Goal: Transaction & Acquisition: Purchase product/service

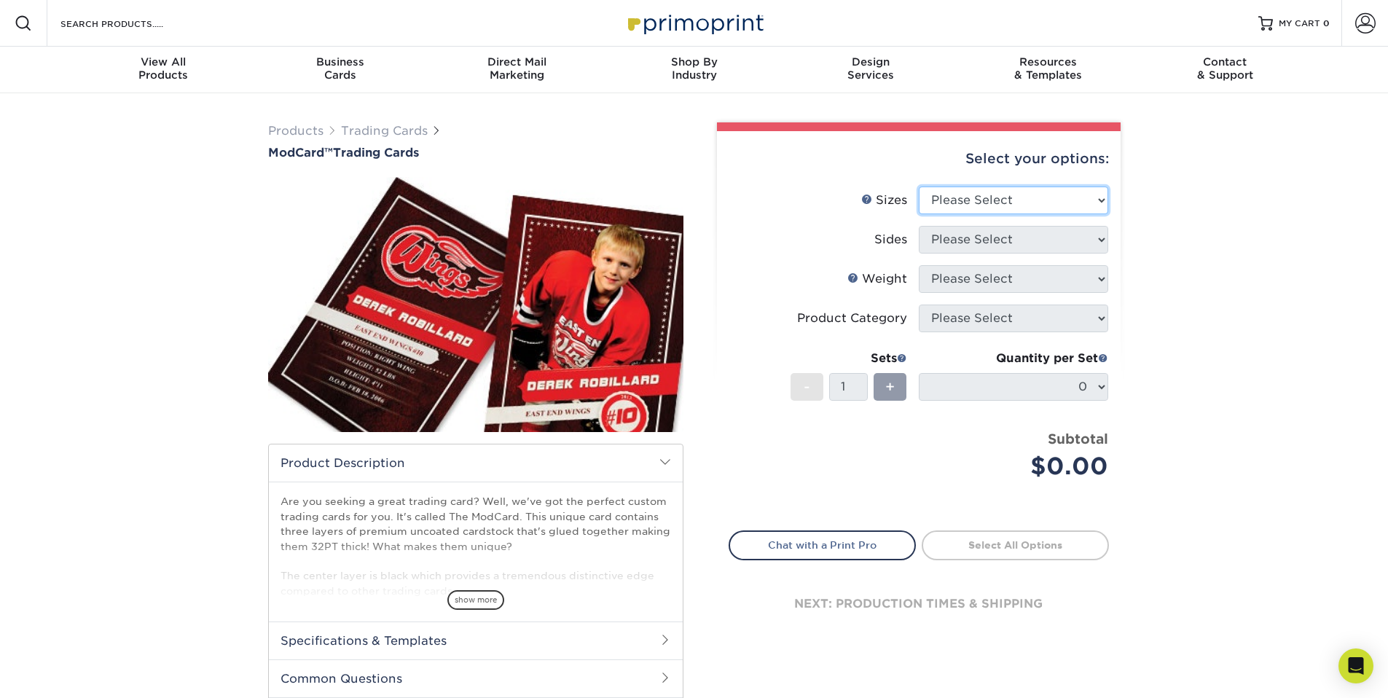
click at [1061, 189] on select "Please Select 2.5" x 3.5"" at bounding box center [1012, 200] width 189 height 28
select select "2.50x3.50"
click at [918, 186] on select "Please Select 2.5" x 3.5"" at bounding box center [1012, 200] width 189 height 28
click at [1046, 244] on select "Please Select Print Both Sides Print Front Only" at bounding box center [1012, 240] width 189 height 28
select select "13abbda7-1d64-4f25-8bb2-c179b224825d"
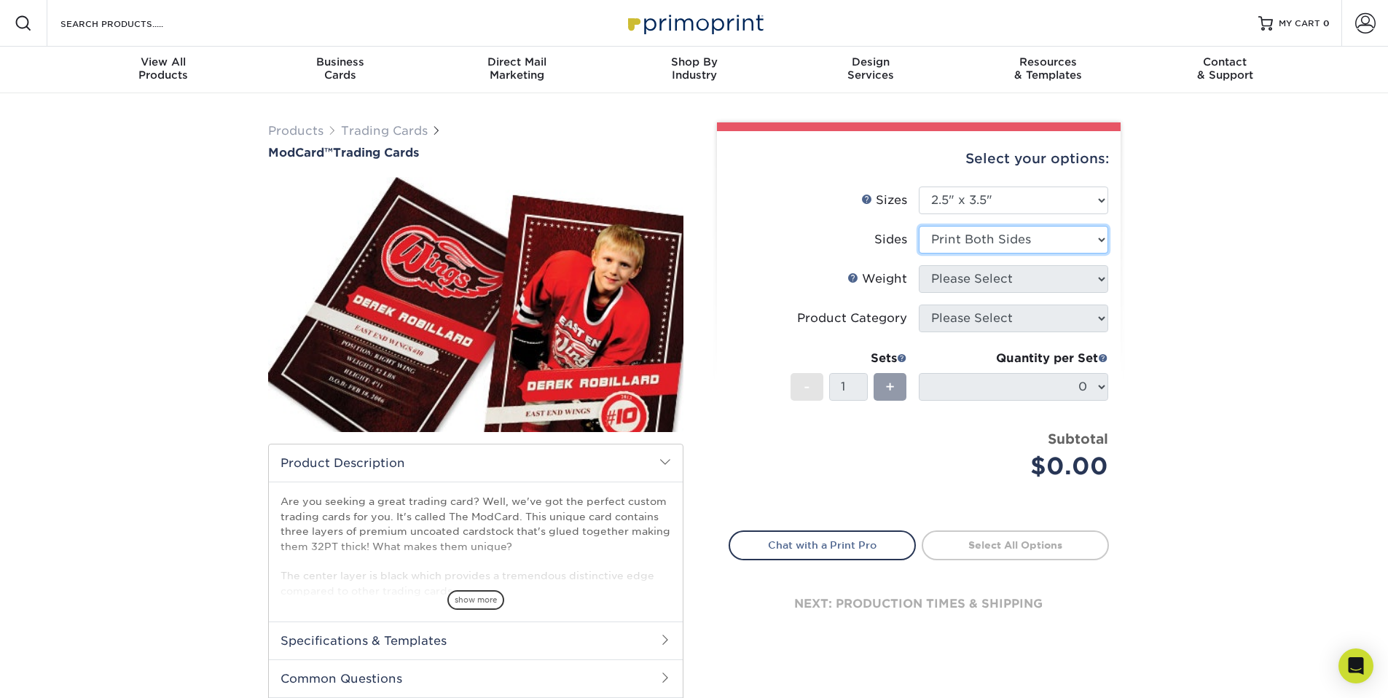
click at [918, 226] on select "Please Select Print Both Sides Print Front Only" at bounding box center [1012, 240] width 189 height 28
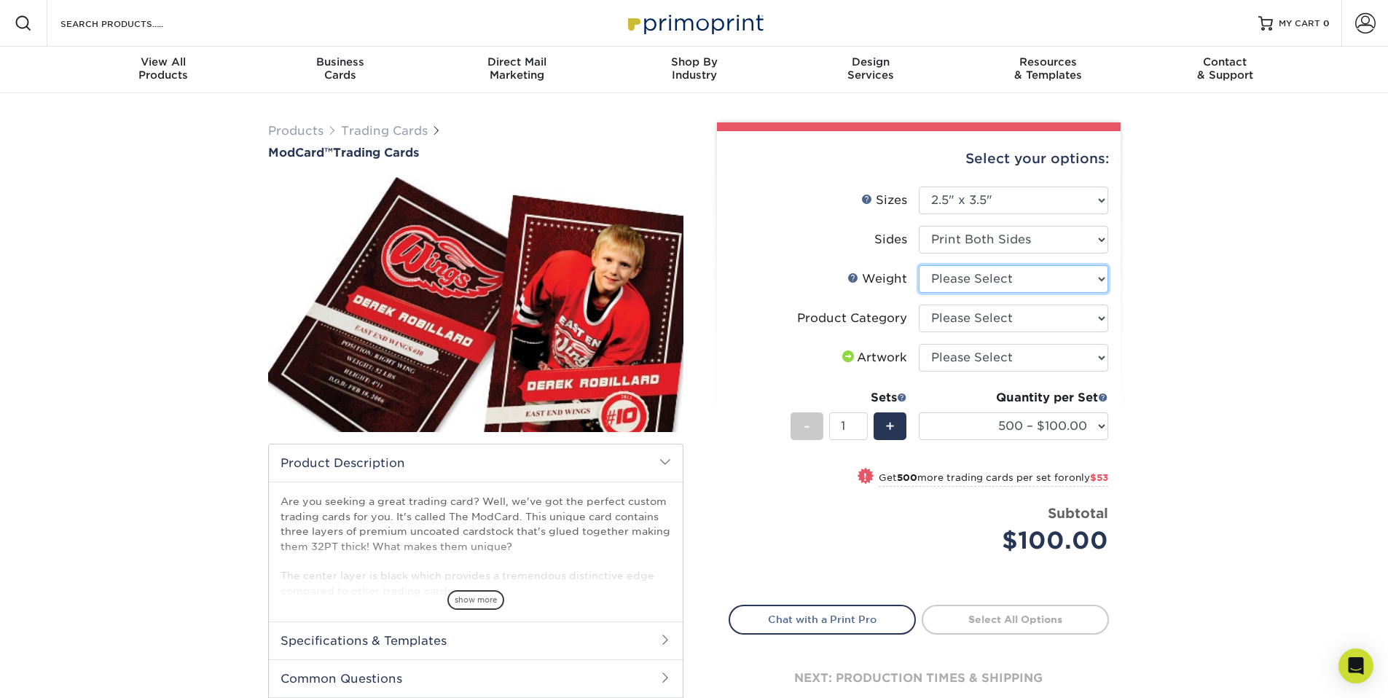
click at [1064, 282] on select "Please Select 32PTUCBLK" at bounding box center [1012, 279] width 189 height 28
select select "32PTUCBLK"
click at [918, 265] on select "Please Select 32PTUCBLK" at bounding box center [1012, 279] width 189 height 28
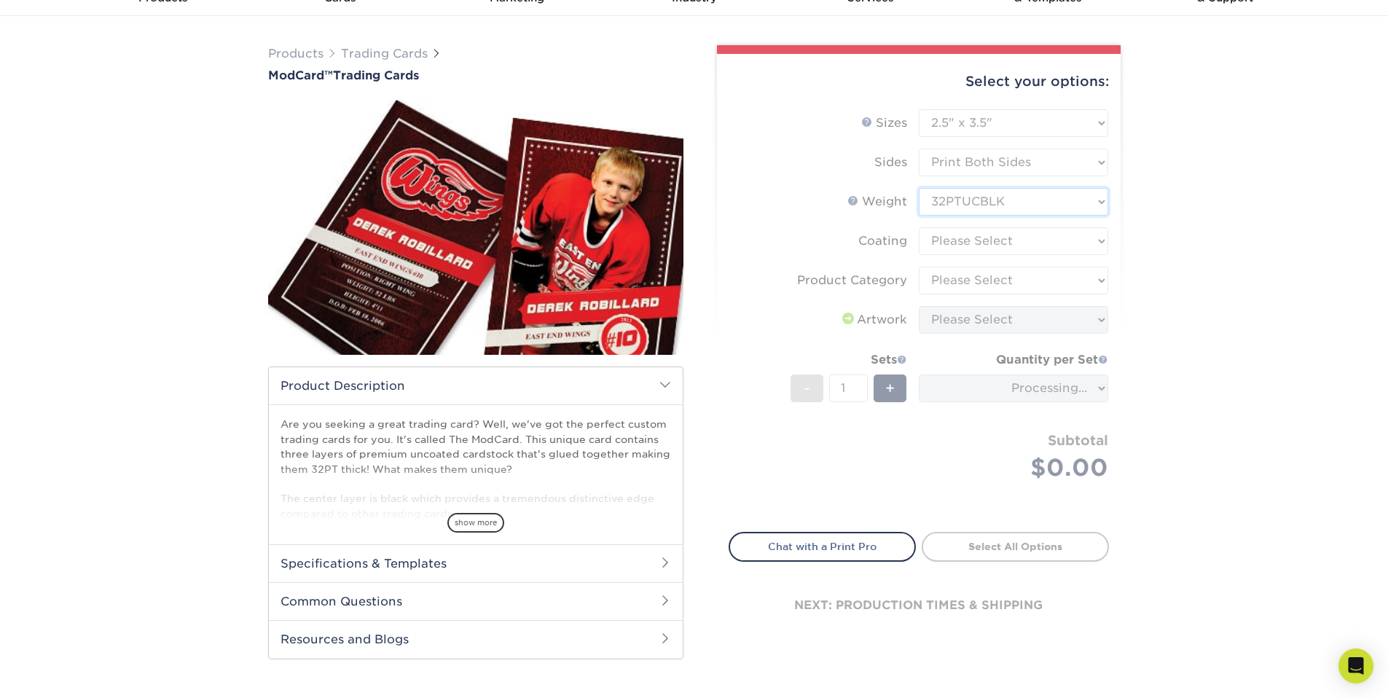
scroll to position [219, 0]
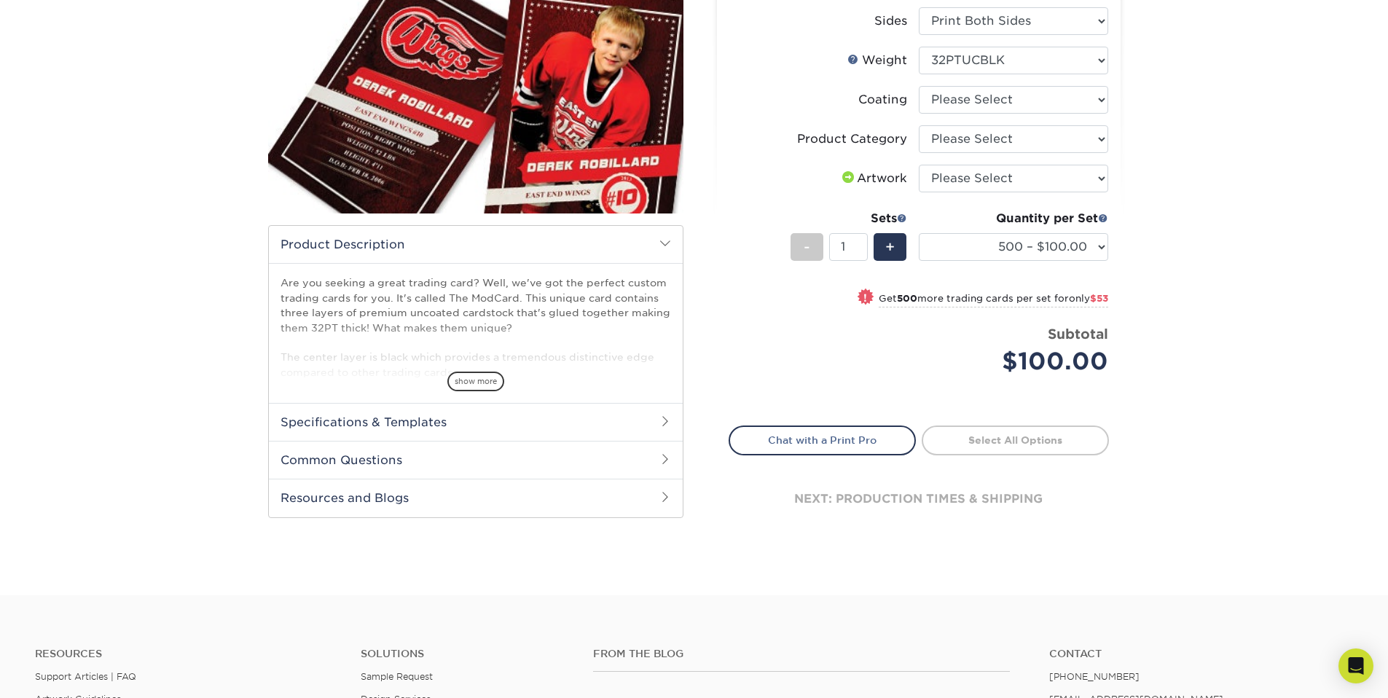
click at [495, 421] on h2 "Specifications & Templates" at bounding box center [476, 422] width 414 height 38
